Goal: Transaction & Acquisition: Purchase product/service

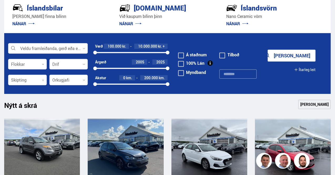
scroll to position [131, 0]
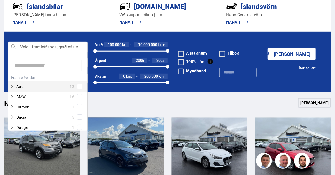
click at [85, 46] on div at bounding box center [48, 47] width 80 height 11
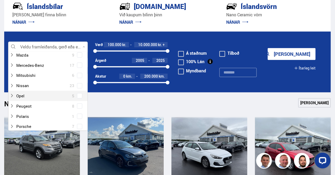
scroll to position [210, 0]
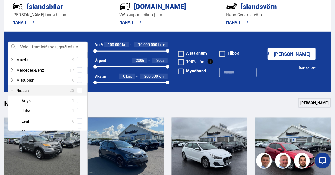
click at [36, 91] on div at bounding box center [43, 90] width 66 height 8
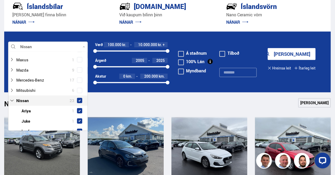
click at [78, 99] on span at bounding box center [79, 100] width 2 height 2
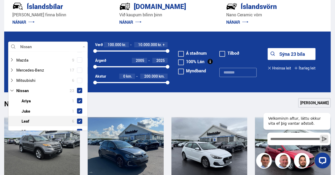
click at [78, 119] on span at bounding box center [79, 120] width 5 height 5
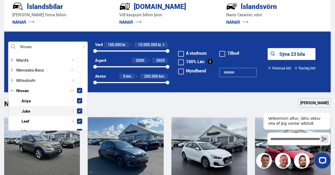
click at [78, 110] on span at bounding box center [79, 111] width 2 height 2
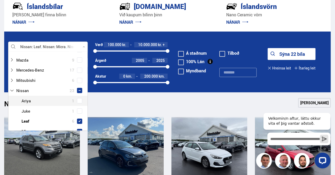
click at [79, 99] on span at bounding box center [79, 100] width 5 height 5
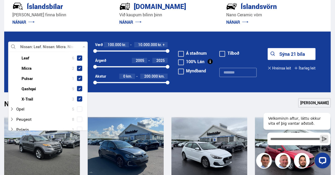
scroll to position [299, 0]
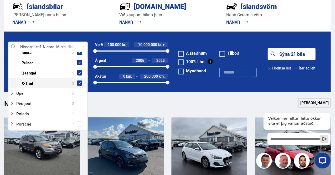
click at [80, 81] on span at bounding box center [79, 82] width 5 height 5
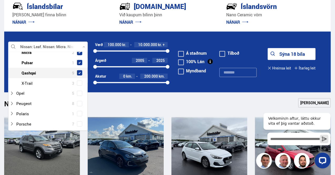
click at [79, 72] on span at bounding box center [79, 73] width 2 height 2
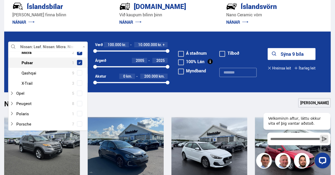
click at [78, 61] on span at bounding box center [79, 62] width 2 height 2
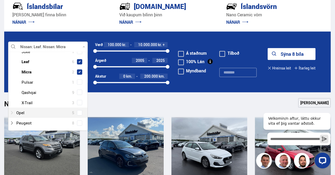
scroll to position [272, 0]
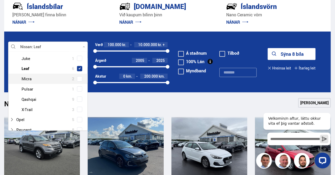
click at [79, 78] on span at bounding box center [79, 78] width 4 height 1
click at [287, 53] on button "Sýna 6 bíla" at bounding box center [292, 54] width 48 height 12
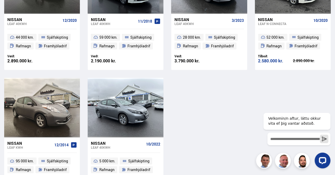
scroll to position [131, 0]
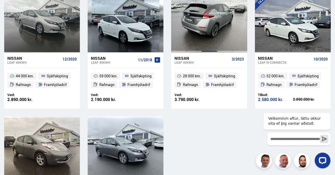
click at [203, 37] on div at bounding box center [209, 22] width 15 height 59
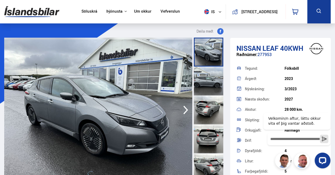
click at [185, 109] on icon "button" at bounding box center [185, 109] width 11 height 13
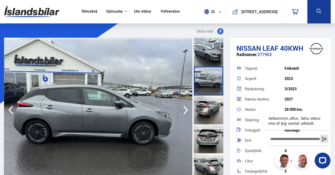
click at [185, 109] on icon "button" at bounding box center [185, 109] width 11 height 13
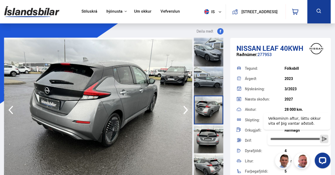
click at [185, 109] on icon "button" at bounding box center [185, 109] width 11 height 13
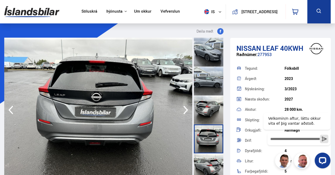
click at [185, 109] on icon "button" at bounding box center [185, 109] width 11 height 13
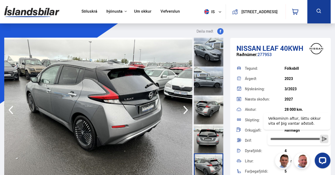
click at [185, 109] on icon "button" at bounding box center [185, 109] width 11 height 13
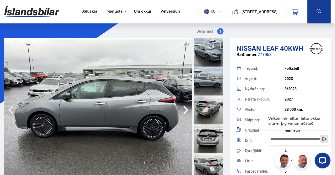
click at [185, 109] on icon "button" at bounding box center [185, 109] width 11 height 13
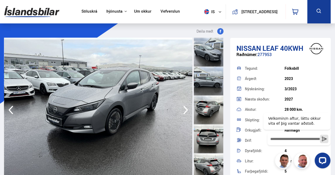
click at [185, 109] on icon "button" at bounding box center [185, 109] width 11 height 13
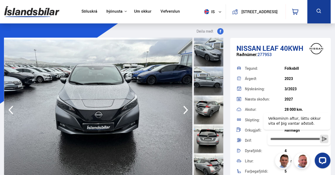
click at [185, 109] on icon "button" at bounding box center [185, 109] width 11 height 13
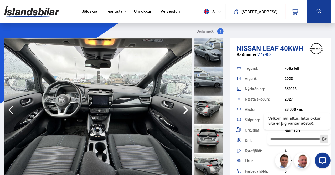
click at [185, 109] on icon "button" at bounding box center [185, 109] width 11 height 13
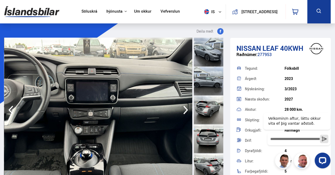
click at [185, 109] on icon "button" at bounding box center [185, 109] width 11 height 13
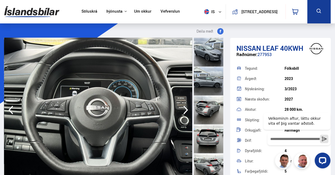
click at [185, 109] on icon "button" at bounding box center [185, 109] width 11 height 13
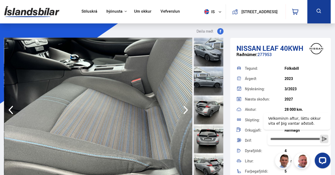
click at [185, 109] on icon "button" at bounding box center [185, 109] width 11 height 13
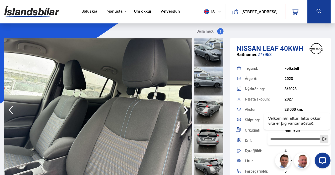
click at [185, 109] on icon "button" at bounding box center [185, 109] width 11 height 13
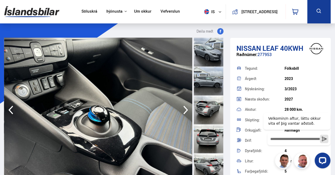
click at [185, 109] on icon "button" at bounding box center [185, 109] width 11 height 13
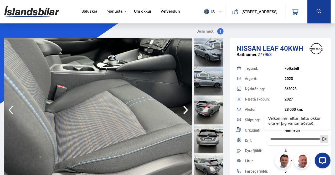
click at [185, 109] on icon "button" at bounding box center [185, 109] width 11 height 13
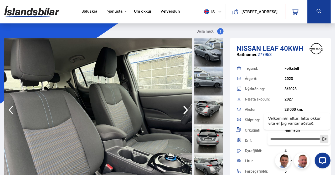
click at [185, 109] on icon "button" at bounding box center [185, 109] width 11 height 13
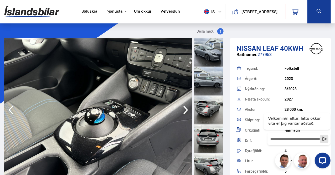
click at [185, 109] on icon "button" at bounding box center [185, 109] width 11 height 13
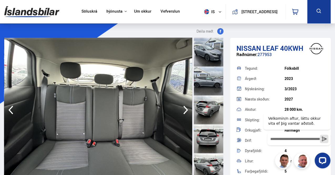
click at [185, 109] on icon "button" at bounding box center [185, 109] width 11 height 13
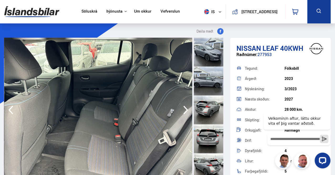
click at [185, 109] on icon "button" at bounding box center [185, 109] width 11 height 13
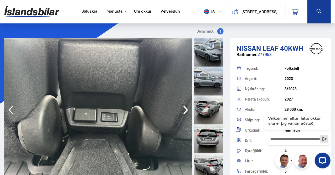
click at [185, 109] on icon "button" at bounding box center [185, 109] width 11 height 13
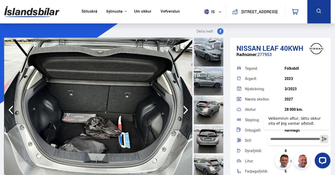
click at [14, 111] on icon "button" at bounding box center [11, 109] width 11 height 13
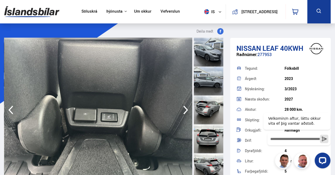
click at [182, 109] on icon "button" at bounding box center [185, 109] width 11 height 13
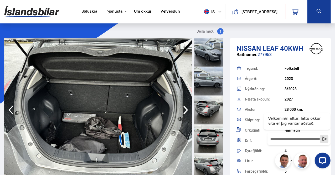
click at [182, 109] on icon "button" at bounding box center [185, 109] width 11 height 13
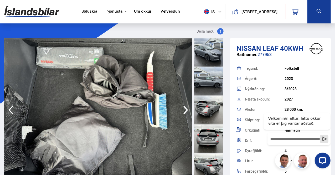
click at [182, 109] on icon "button" at bounding box center [185, 109] width 11 height 13
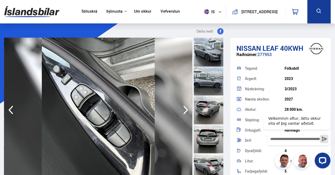
click at [182, 109] on icon "button" at bounding box center [185, 109] width 11 height 13
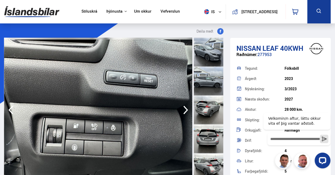
click at [182, 109] on icon "button" at bounding box center [185, 109] width 11 height 13
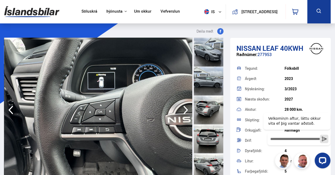
click at [182, 109] on icon "button" at bounding box center [185, 109] width 11 height 13
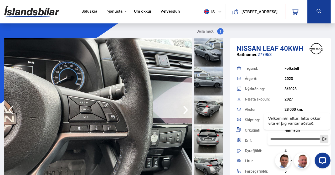
click at [182, 109] on icon "button" at bounding box center [185, 109] width 11 height 13
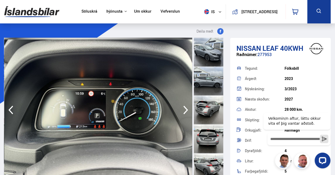
click at [182, 109] on icon "button" at bounding box center [185, 109] width 11 height 13
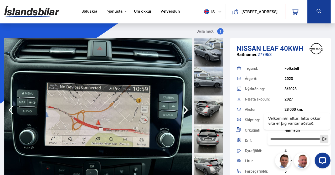
click at [13, 106] on icon "button" at bounding box center [11, 109] width 11 height 13
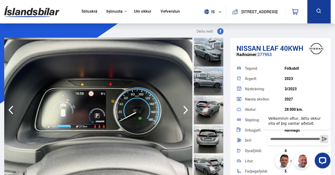
click at [13, 106] on icon "button" at bounding box center [11, 109] width 11 height 13
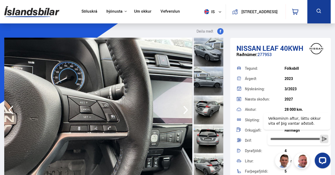
click at [13, 106] on icon "button" at bounding box center [11, 109] width 11 height 13
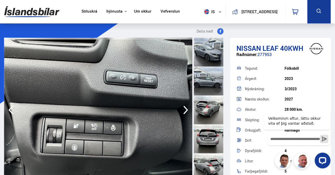
click at [13, 106] on icon "button" at bounding box center [11, 109] width 11 height 13
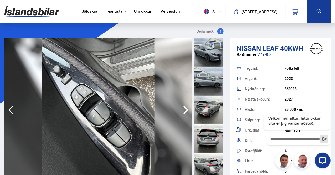
click at [13, 106] on icon "button" at bounding box center [11, 109] width 11 height 13
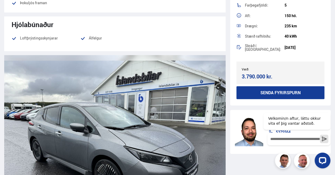
scroll to position [551, 0]
